Goal: Task Accomplishment & Management: Manage account settings

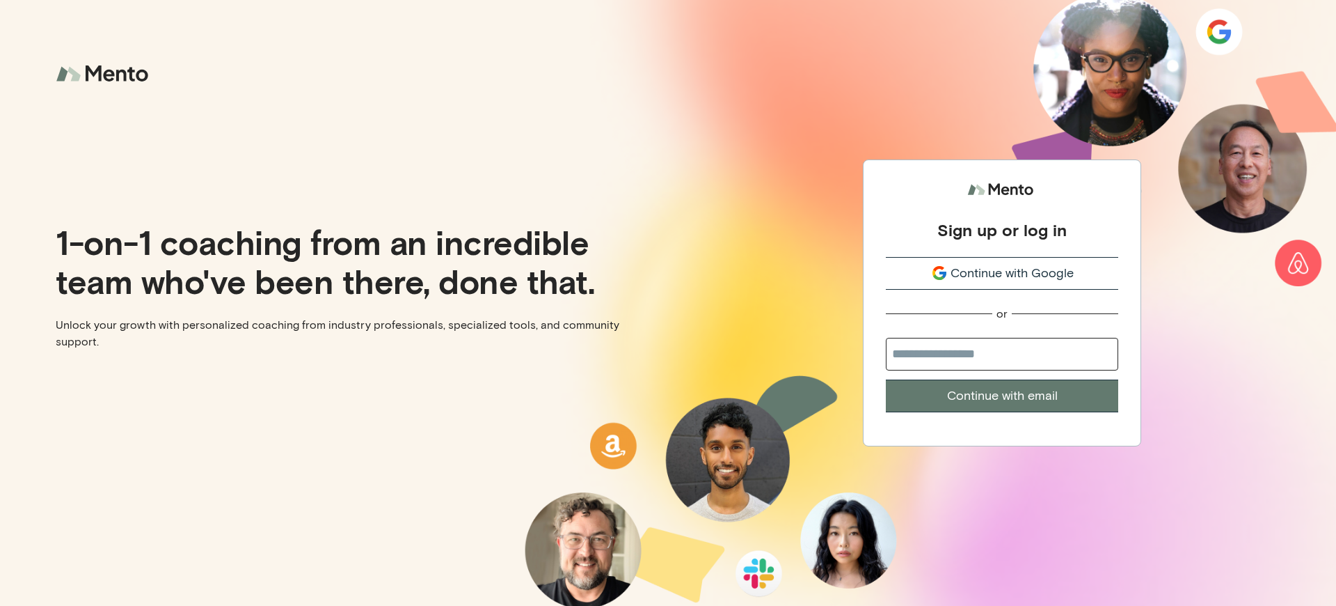
click at [1002, 229] on div "Sign up or log in" at bounding box center [1002, 229] width 129 height 21
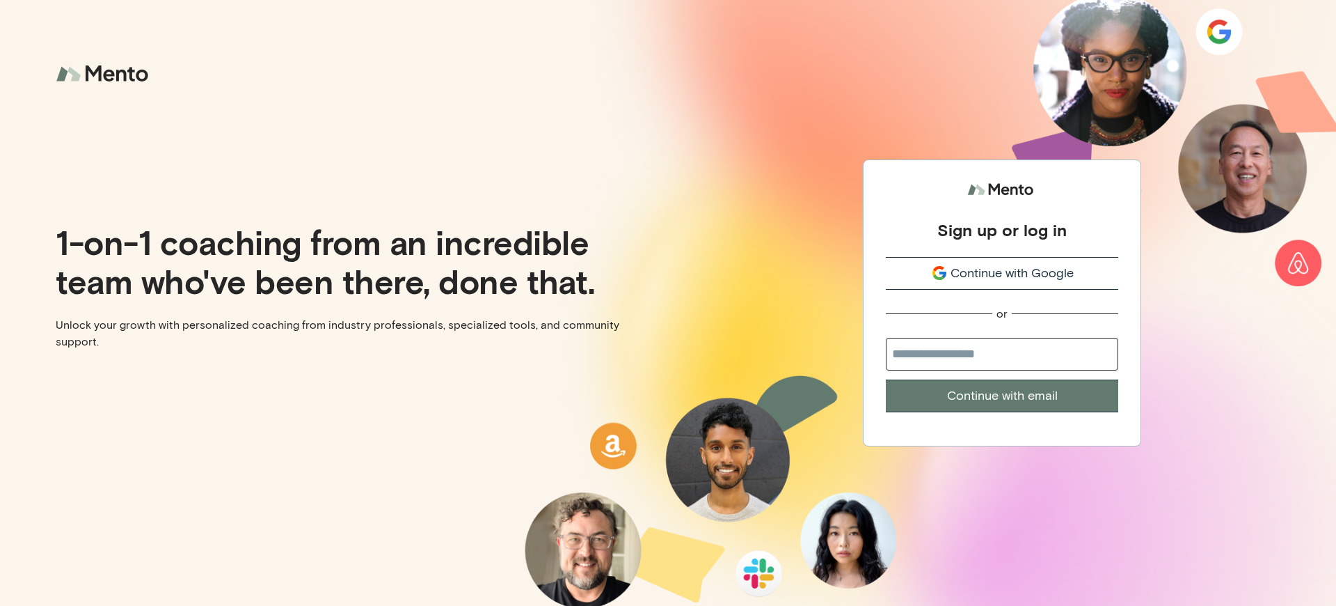
click at [1002, 229] on div "Sign up or log in" at bounding box center [1002, 229] width 129 height 21
